Goal: Information Seeking & Learning: Learn about a topic

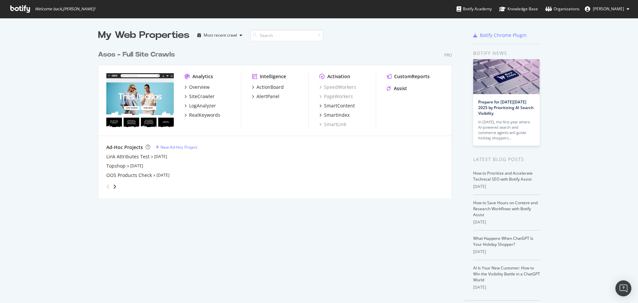
scroll to position [298, 628]
click at [191, 86] on div "Overview" at bounding box center [199, 87] width 21 height 7
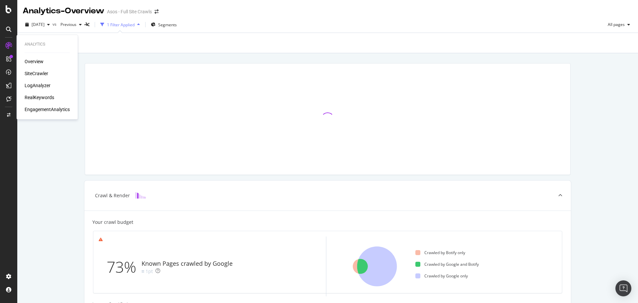
click at [39, 73] on div "SiteCrawler" at bounding box center [37, 73] width 24 height 7
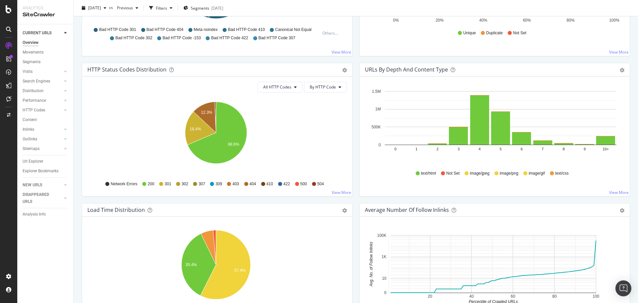
scroll to position [332, 0]
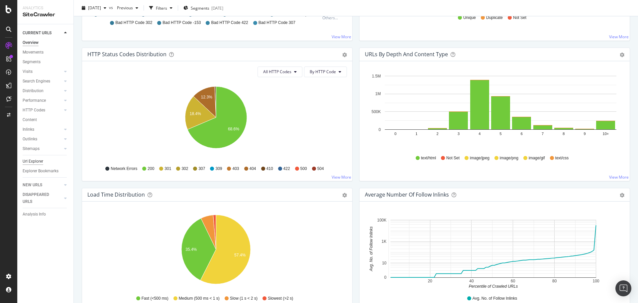
click at [34, 159] on div "Url Explorer" at bounding box center [33, 161] width 21 height 7
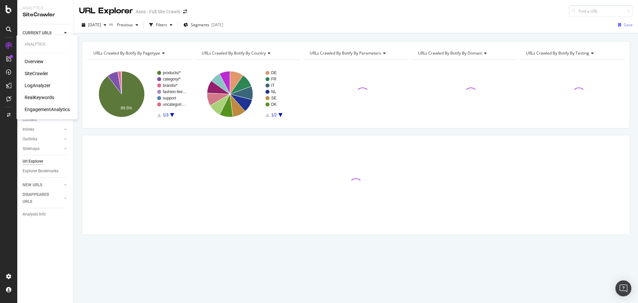
click at [50, 96] on div "RealKeywords" at bounding box center [40, 97] width 30 height 7
